Goal: Find specific page/section: Find specific page/section

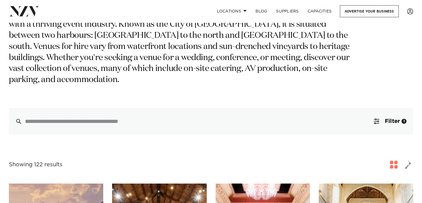
scroll to position [66, 0]
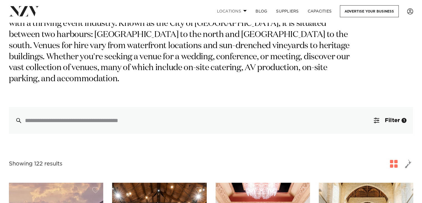
click at [235, 9] on link "Locations" at bounding box center [231, 11] width 39 height 12
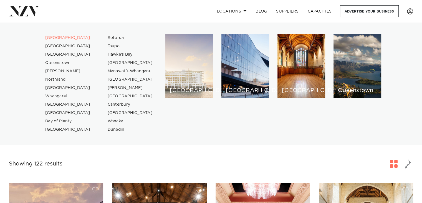
click at [181, 76] on div "[GEOGRAPHIC_DATA]" at bounding box center [190, 66] width 48 height 64
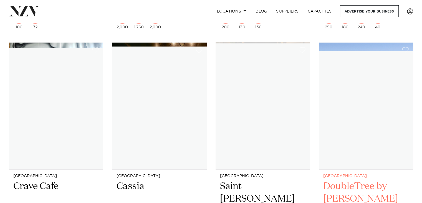
scroll to position [4665, 0]
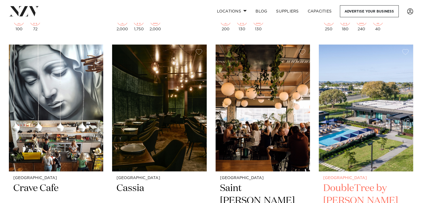
click at [362, 95] on img at bounding box center [366, 107] width 94 height 127
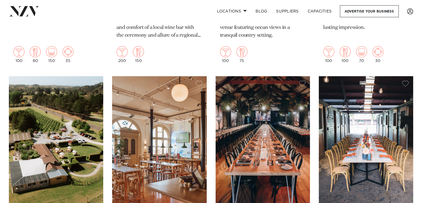
scroll to position [6368, 0]
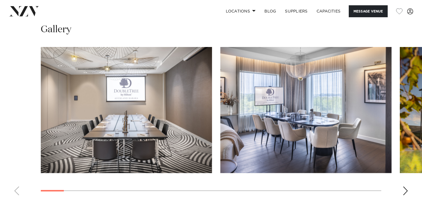
scroll to position [562, 0]
